Goal: Use online tool/utility: Utilize a website feature to perform a specific function

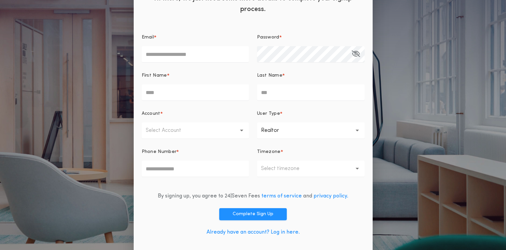
scroll to position [44, 0]
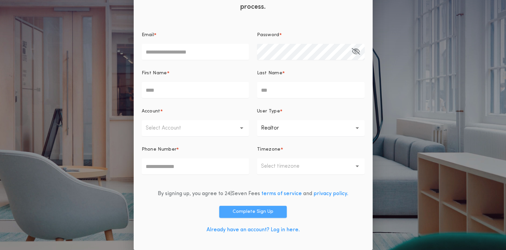
click at [259, 211] on button "Complete Sign Up" at bounding box center [253, 212] width 68 height 12
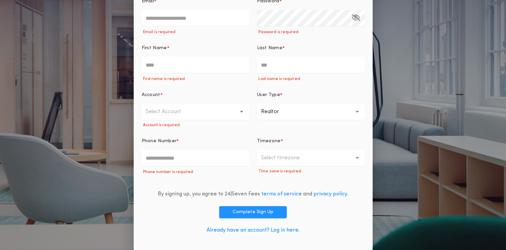
scroll to position [78, 0]
click at [263, 228] on link "Already have an account? Log in here." at bounding box center [253, 229] width 93 height 5
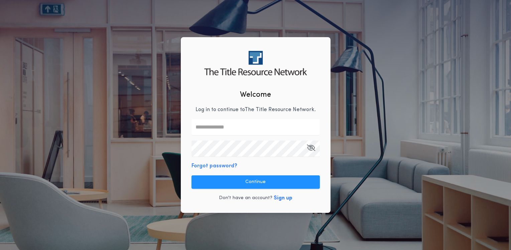
click at [234, 125] on input "text" at bounding box center [255, 127] width 128 height 16
type input "**********"
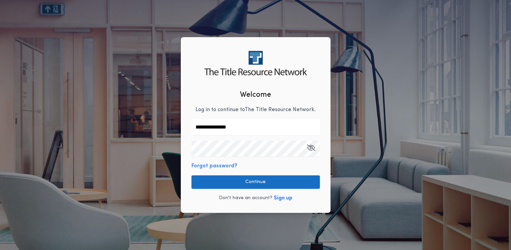
click at [263, 184] on button "Continue" at bounding box center [255, 181] width 128 height 13
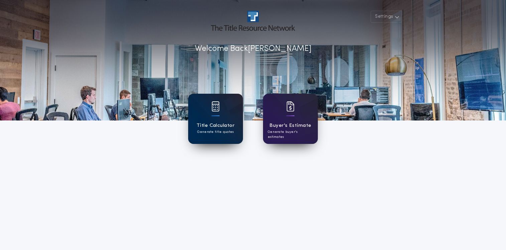
click at [226, 125] on h1 "Title Calculator" at bounding box center [215, 126] width 38 height 8
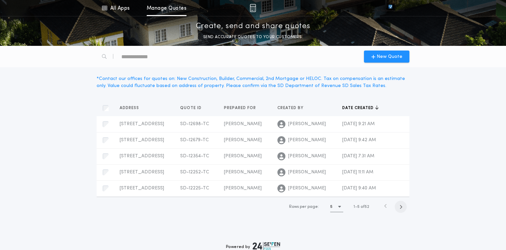
click at [401, 208] on icon "button" at bounding box center [400, 206] width 3 height 5
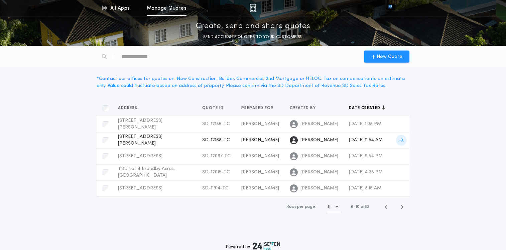
click at [402, 137] on span at bounding box center [401, 140] width 11 height 11
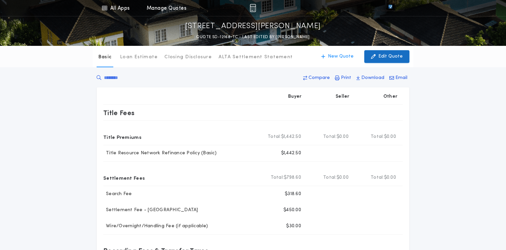
click at [394, 60] on button "Edit Quote" at bounding box center [386, 56] width 45 height 13
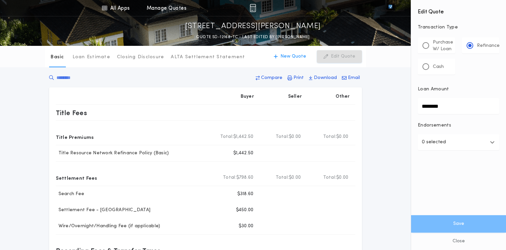
drag, startPoint x: 448, startPoint y: 104, endPoint x: 393, endPoint y: 105, distance: 55.1
click at [393, 105] on div "All Apps Title Calculator Buyer's Estimate Menu All Apps Manage Quotes [STREET_…" at bounding box center [253, 222] width 506 height 444
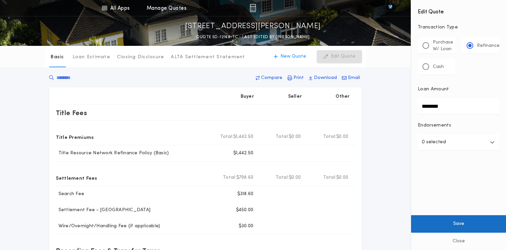
type input "********"
click at [433, 221] on button "Save" at bounding box center [458, 223] width 95 height 17
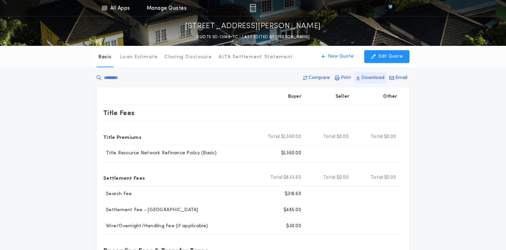
click at [374, 77] on p "Download" at bounding box center [372, 78] width 23 height 7
click at [374, 76] on p "Download" at bounding box center [372, 78] width 23 height 7
